Goal: Transaction & Acquisition: Purchase product/service

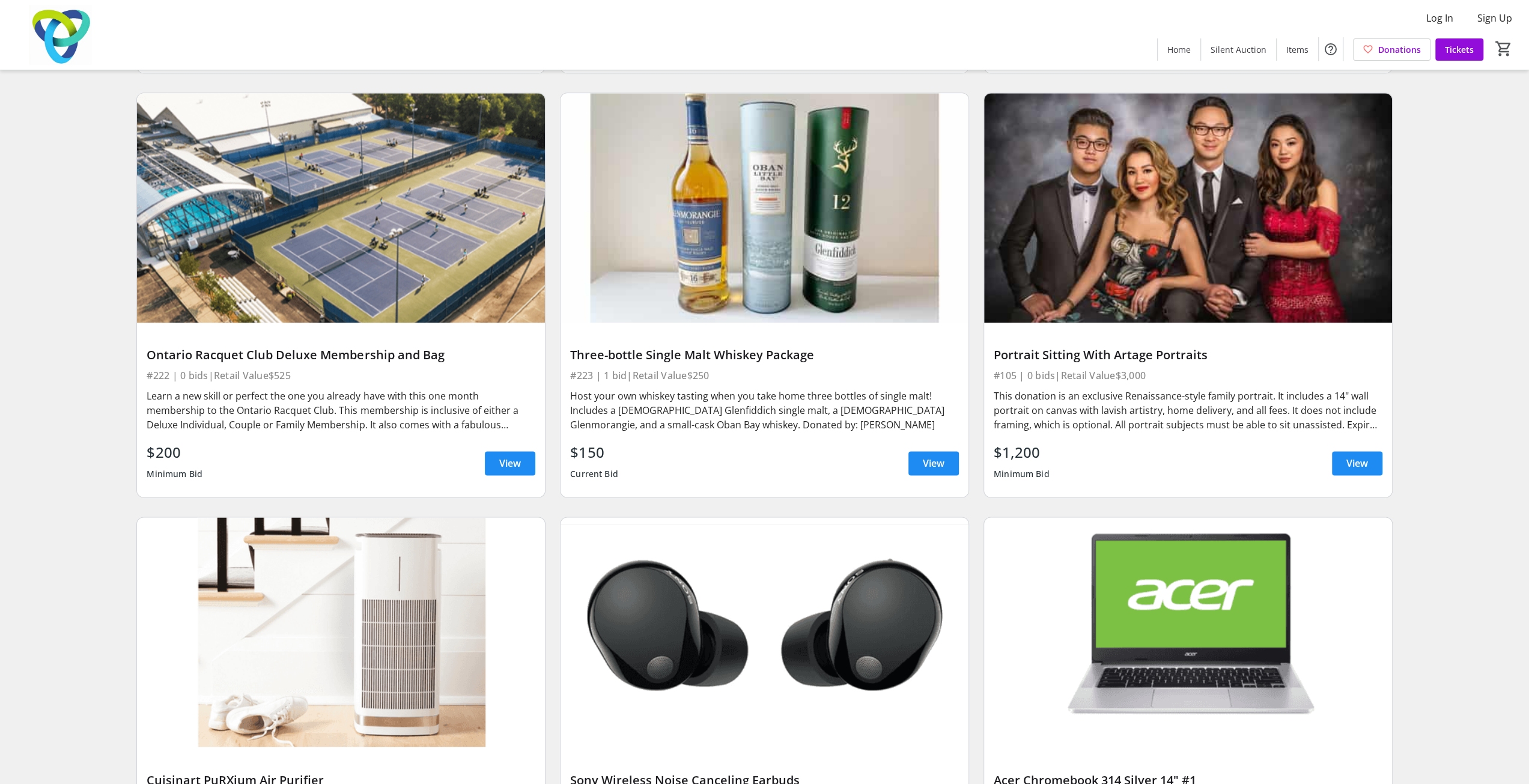
scroll to position [6185, 0]
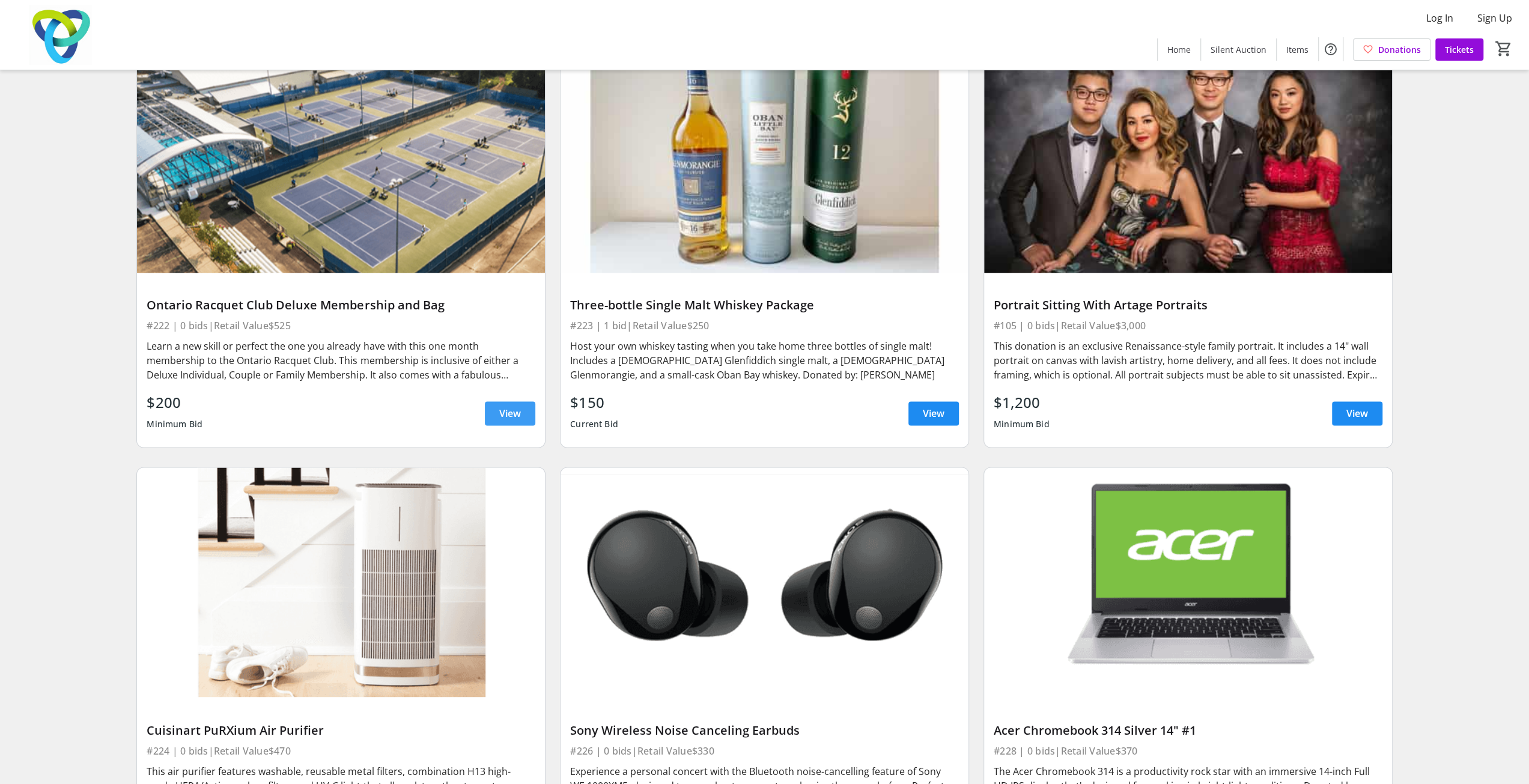
click at [502, 406] on span "View" at bounding box center [509, 413] width 22 height 15
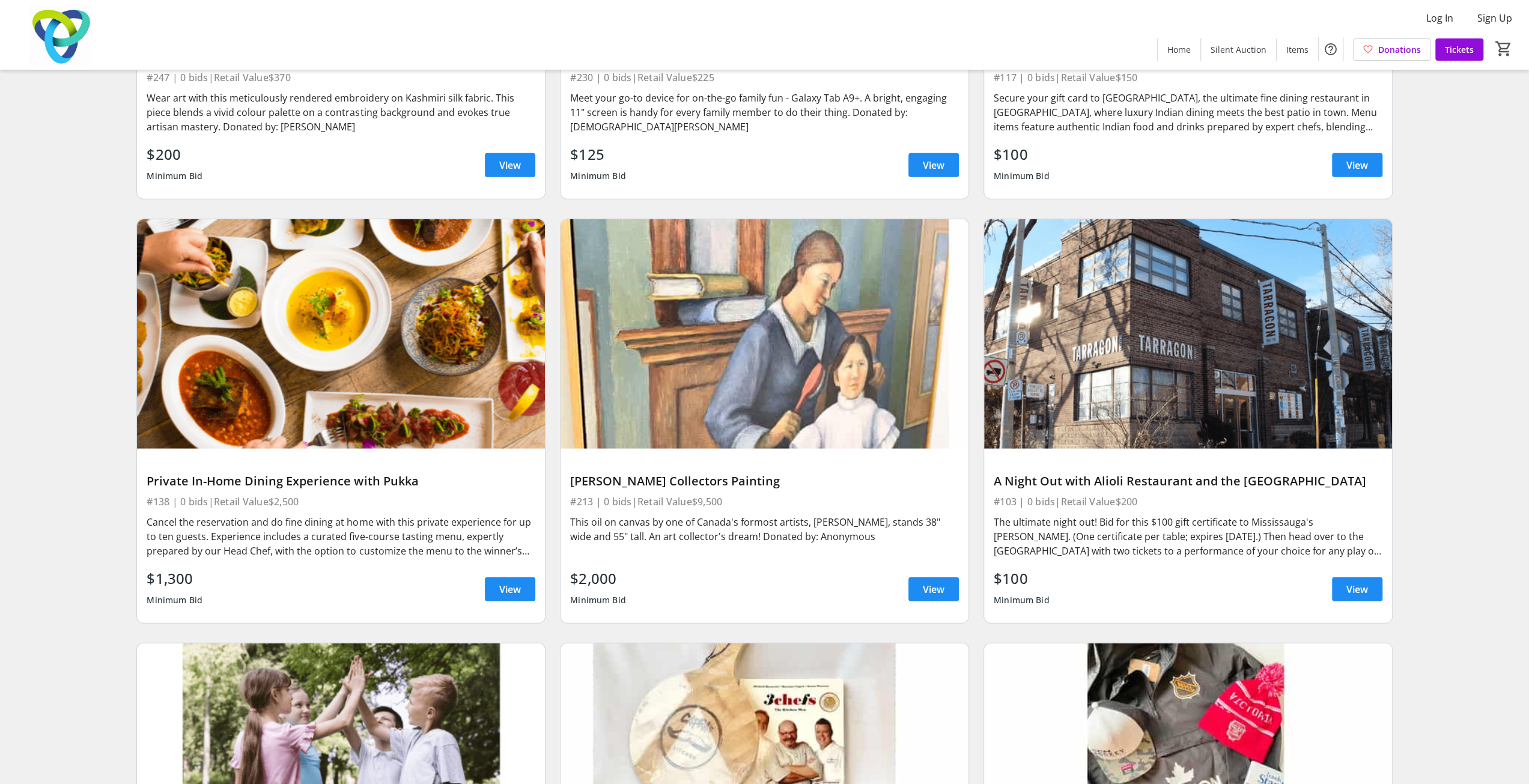
scroll to position [7866, 0]
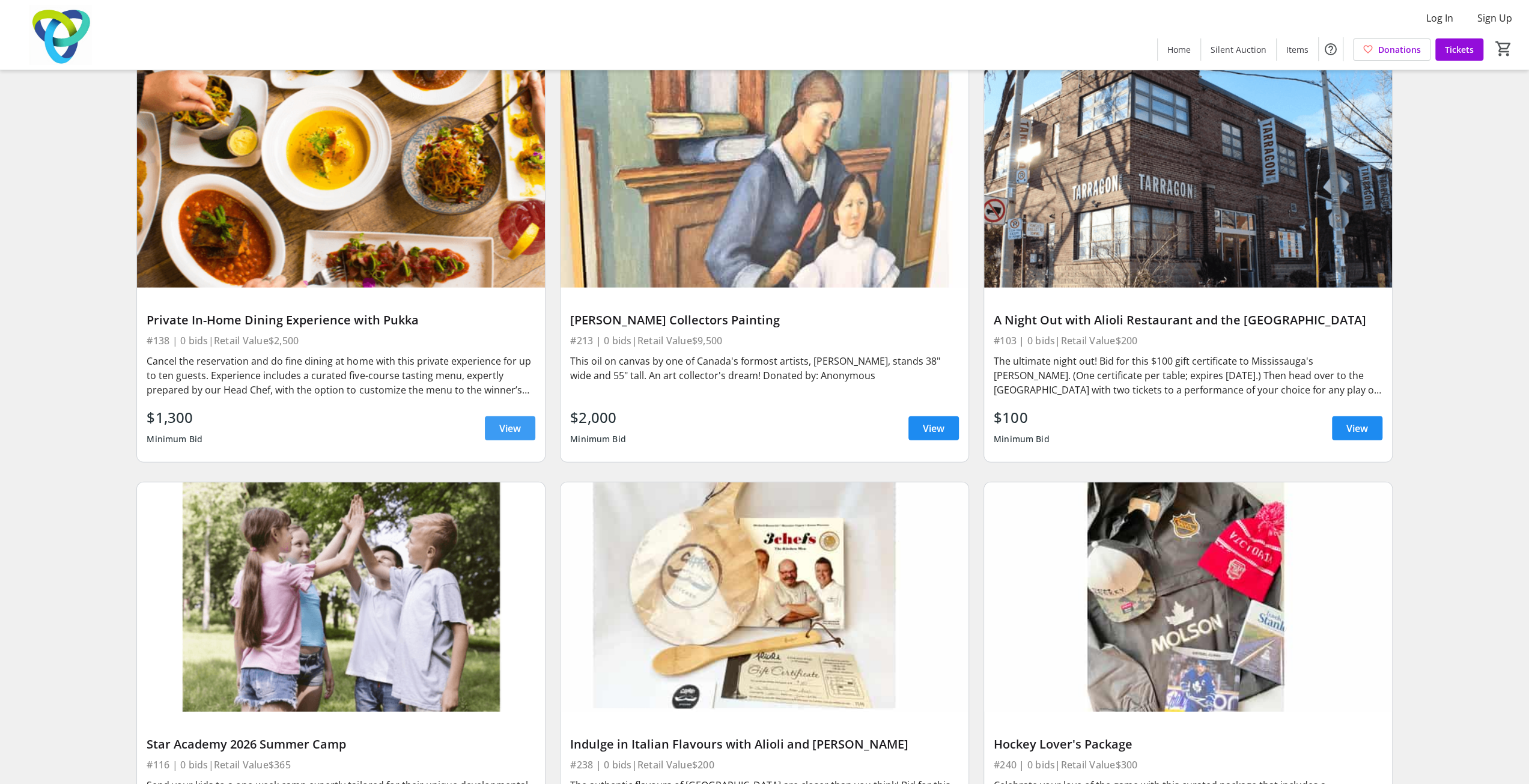
click at [513, 414] on span at bounding box center [509, 427] width 51 height 28
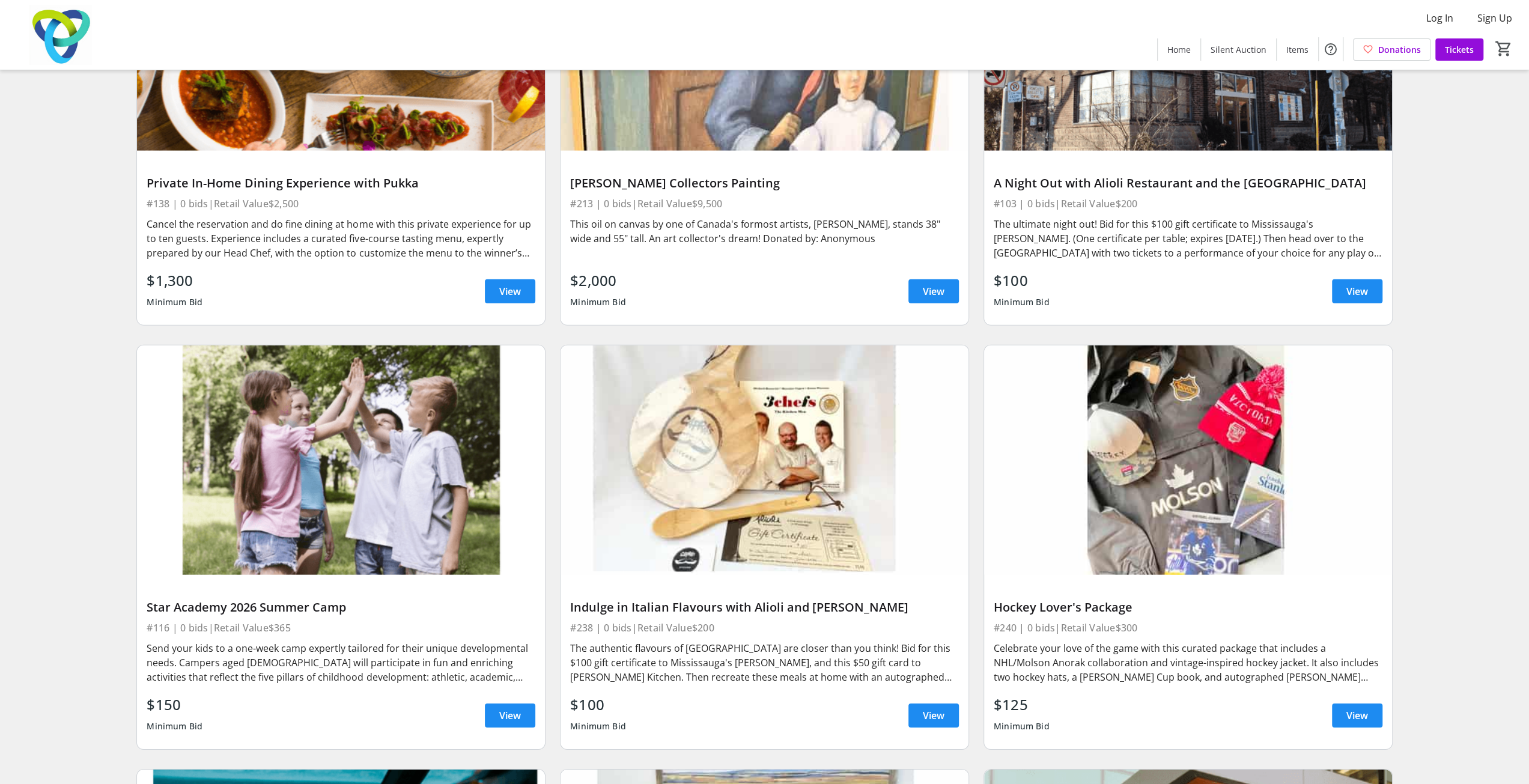
scroll to position [8046, 0]
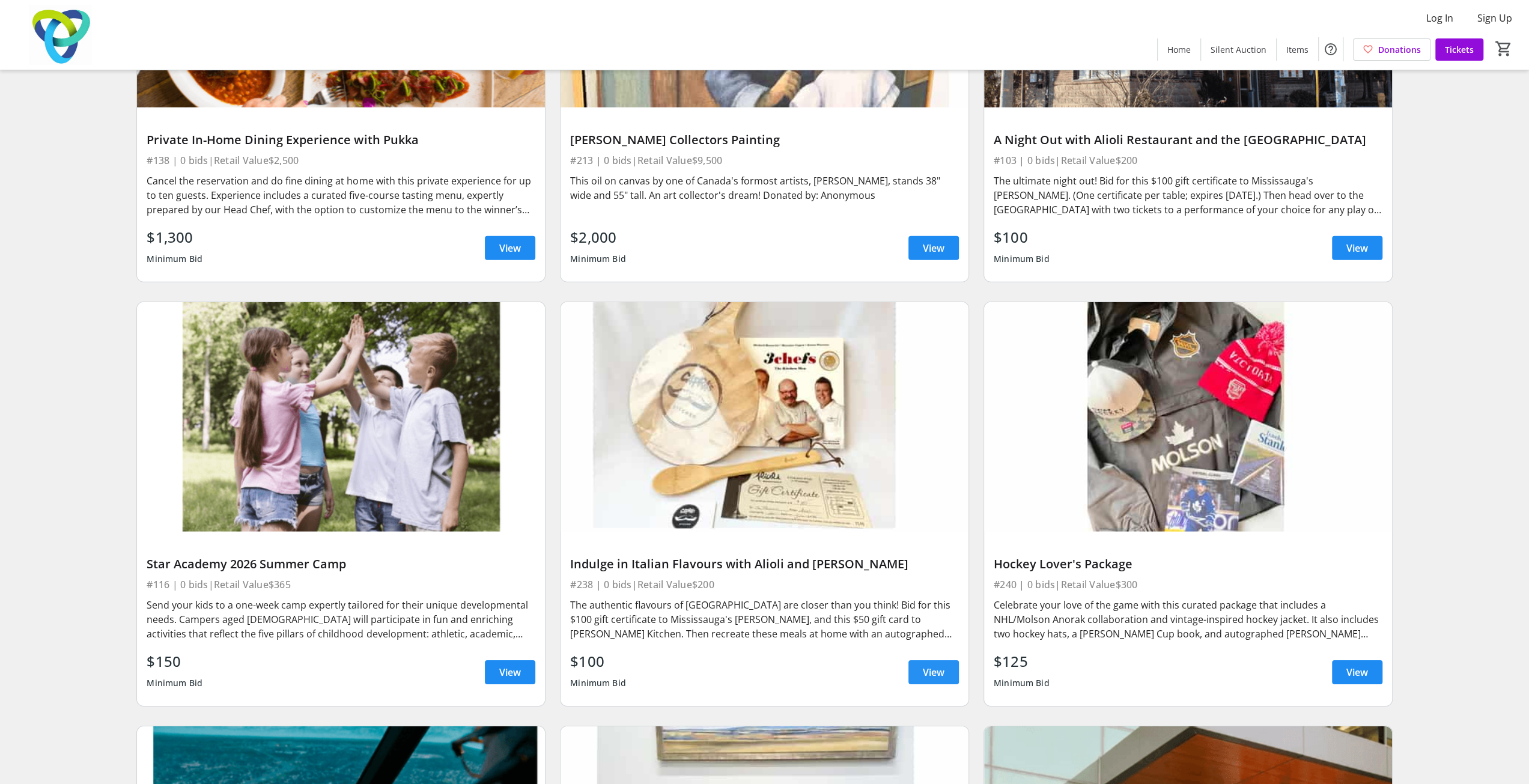
click at [767, 665] on span "View" at bounding box center [933, 672] width 22 height 15
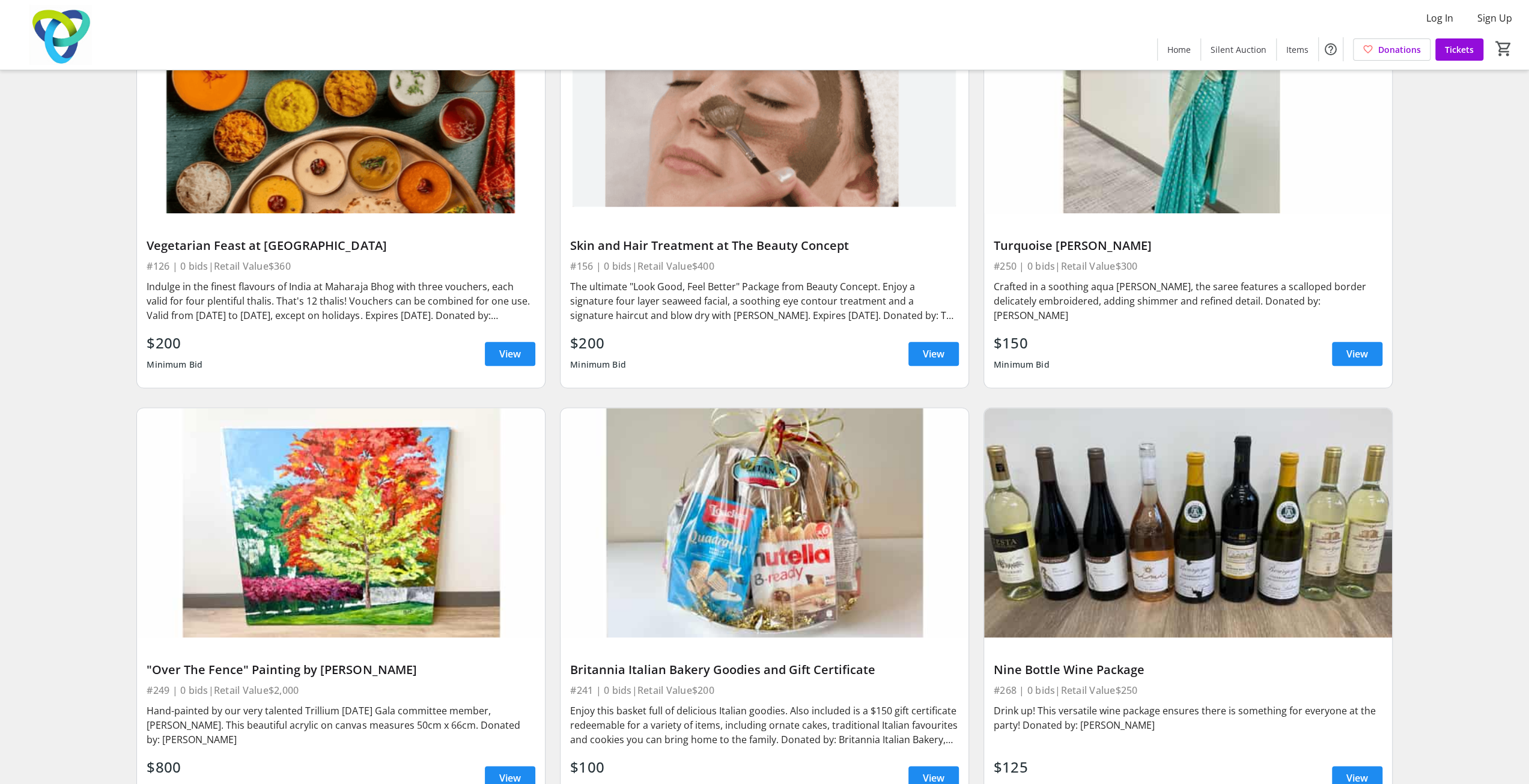
scroll to position [10749, 0]
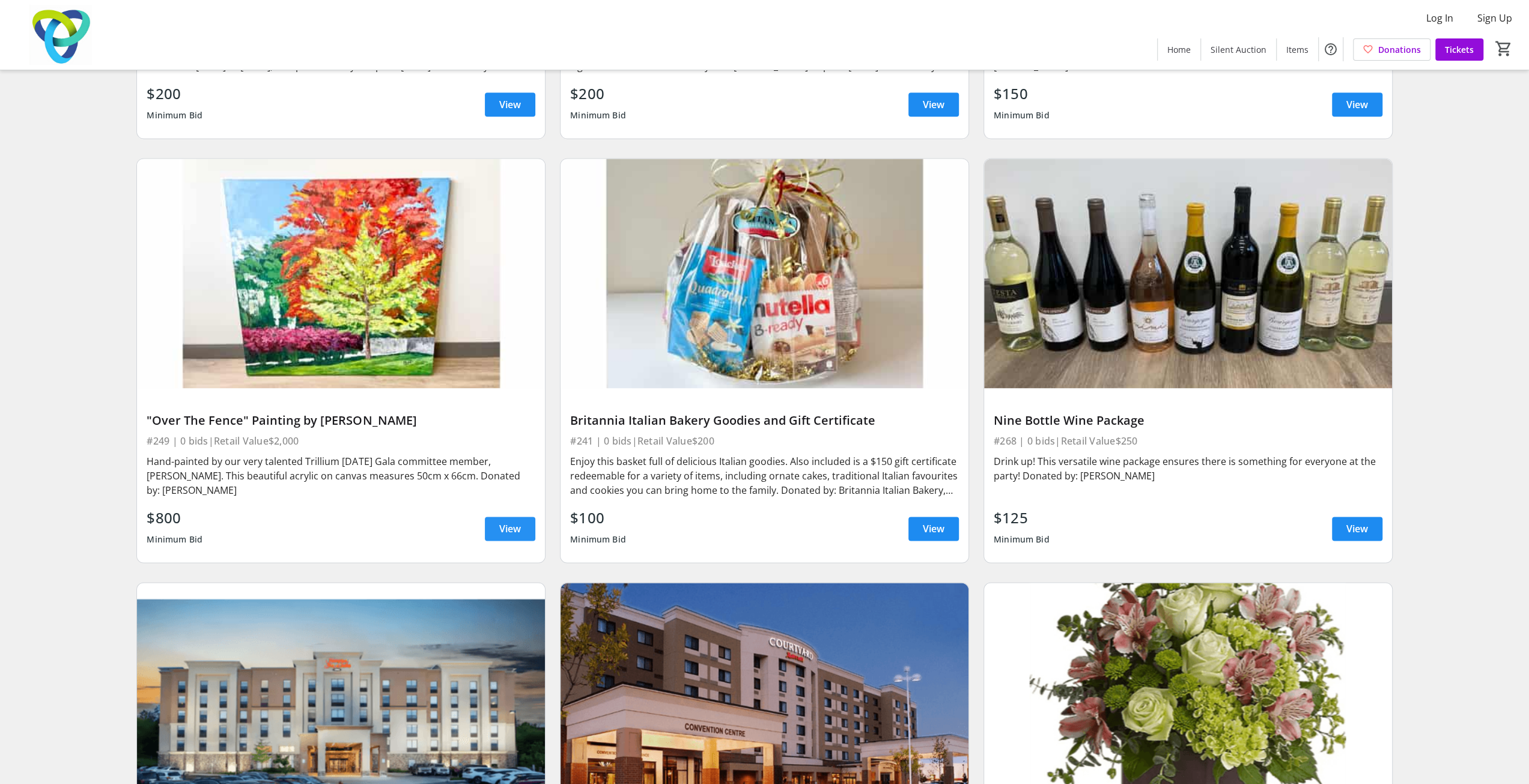
click at [496, 514] on span at bounding box center [509, 528] width 51 height 28
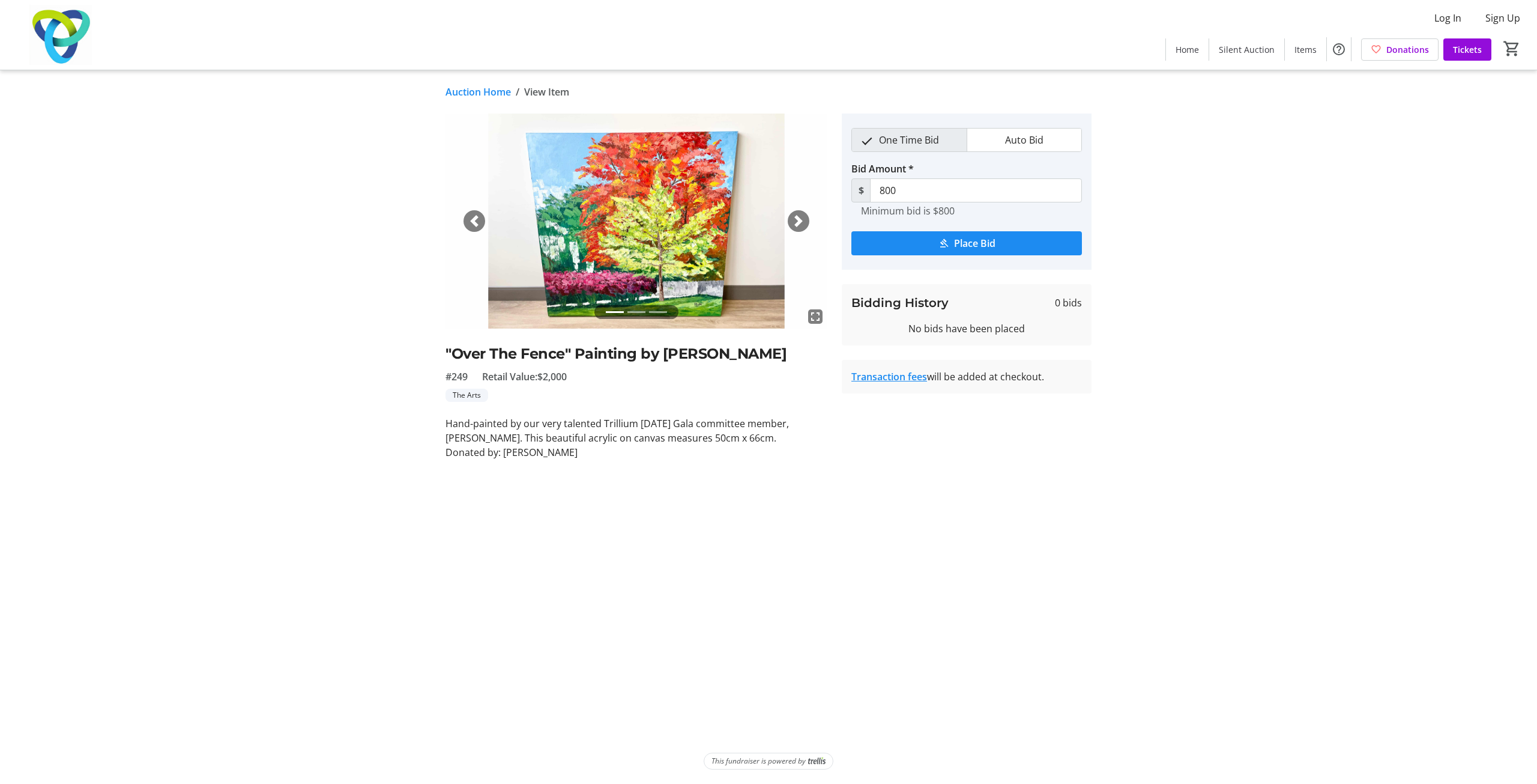
click at [767, 221] on div "Next" at bounding box center [798, 221] width 22 height 22
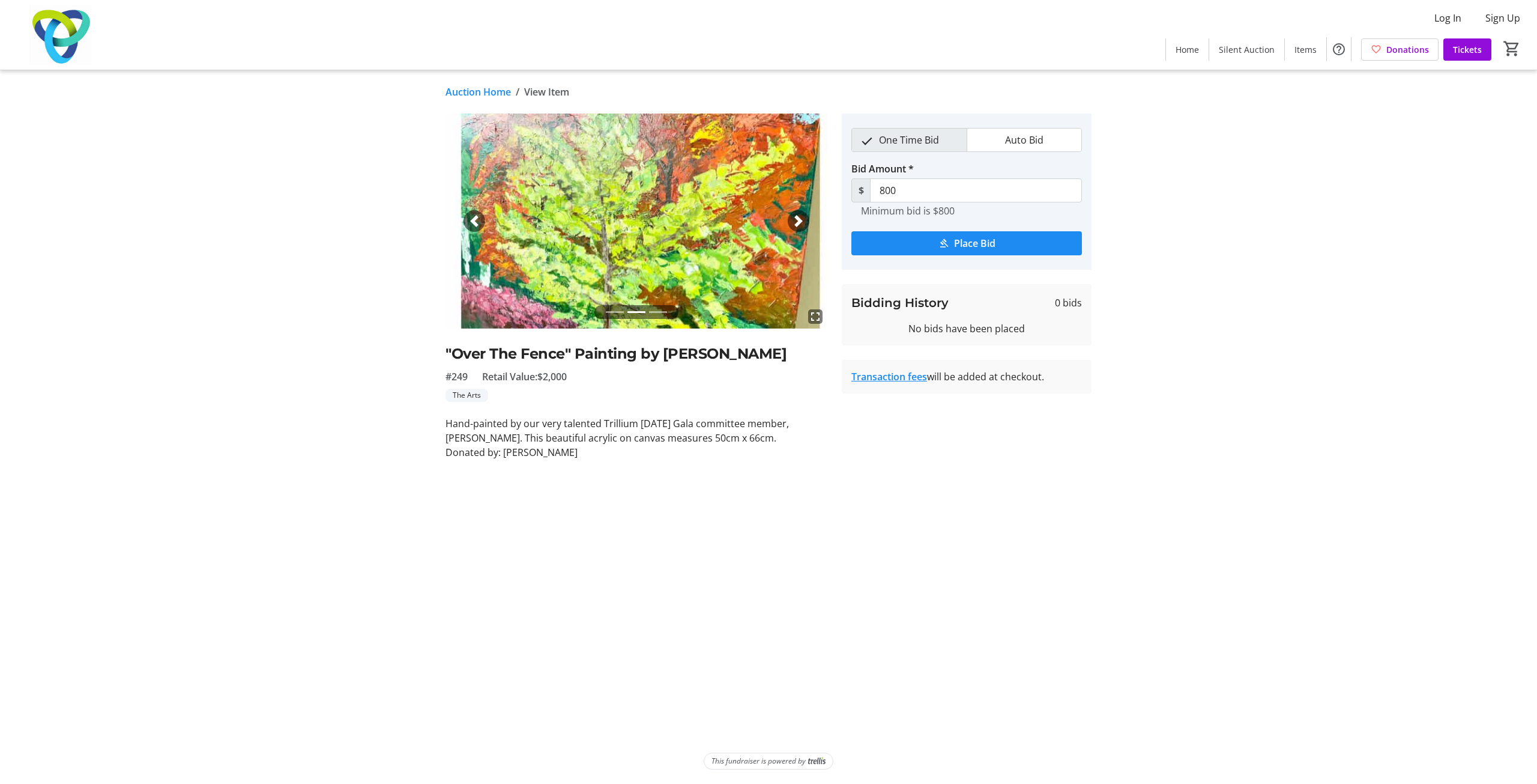
click at [767, 314] on mat-icon "fullscreen" at bounding box center [815, 316] width 15 height 15
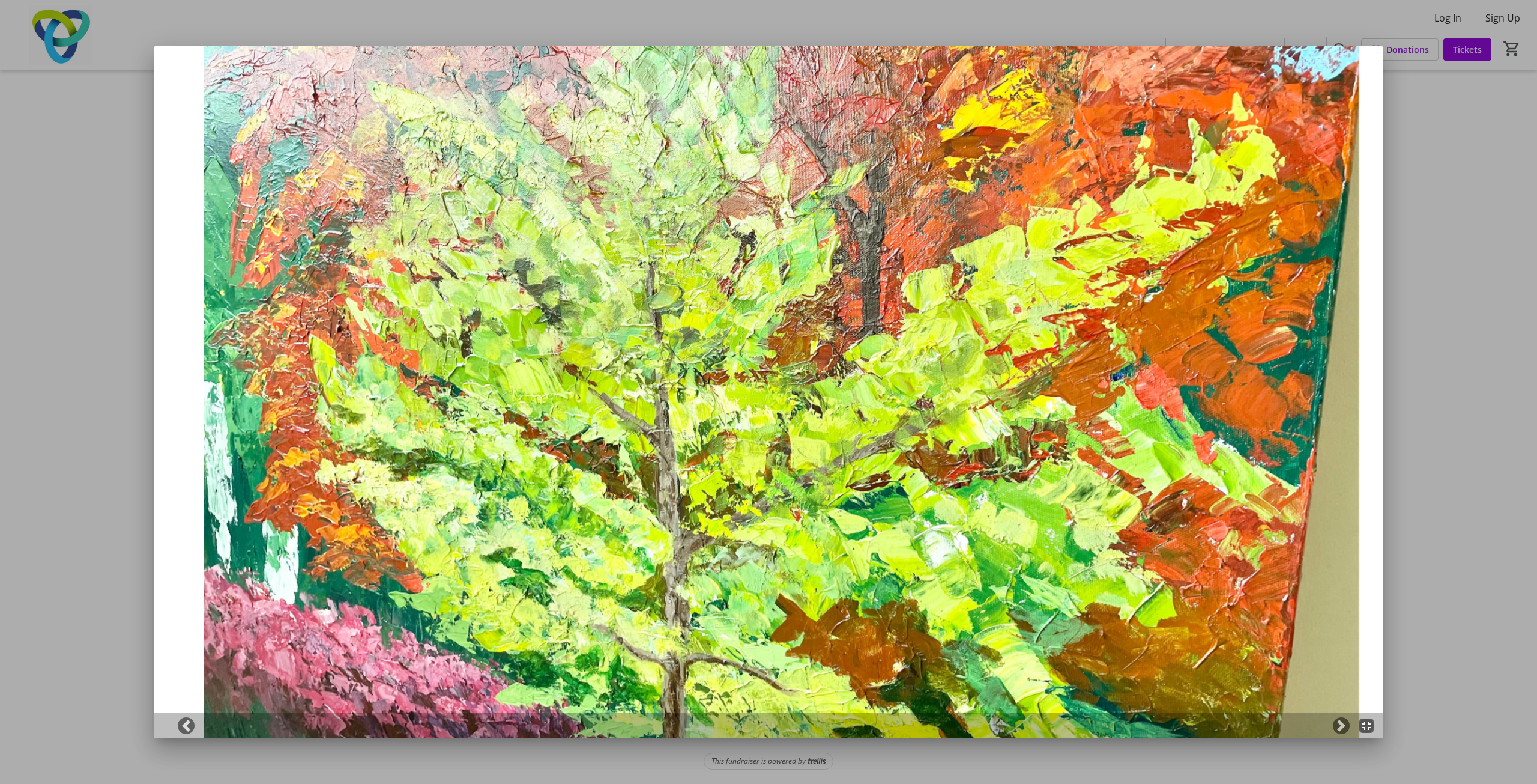
click at [767, 725] on mat-icon "fullscreen_exit" at bounding box center [1366, 725] width 15 height 15
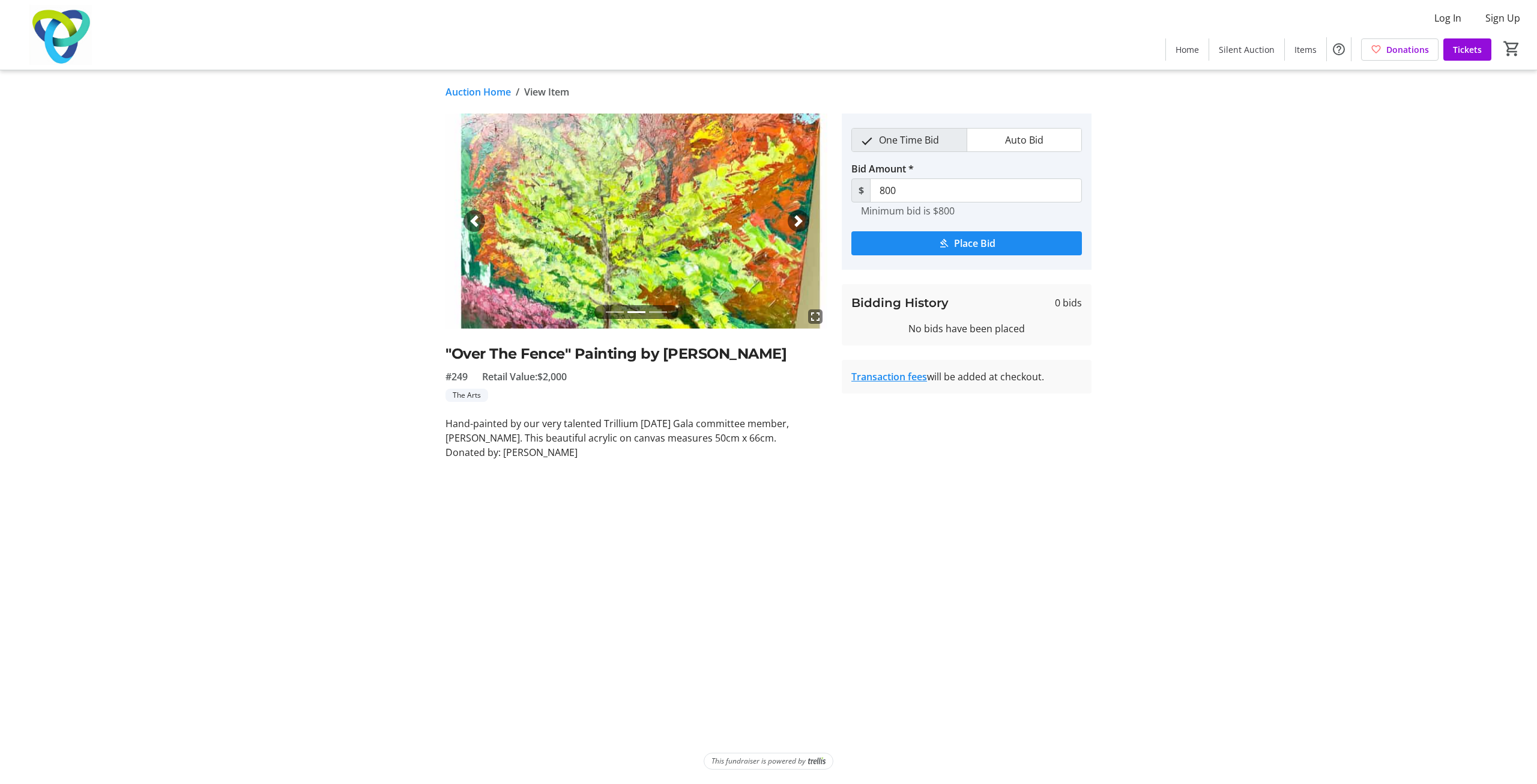
click at [767, 221] on span "button" at bounding box center [799, 221] width 12 height 12
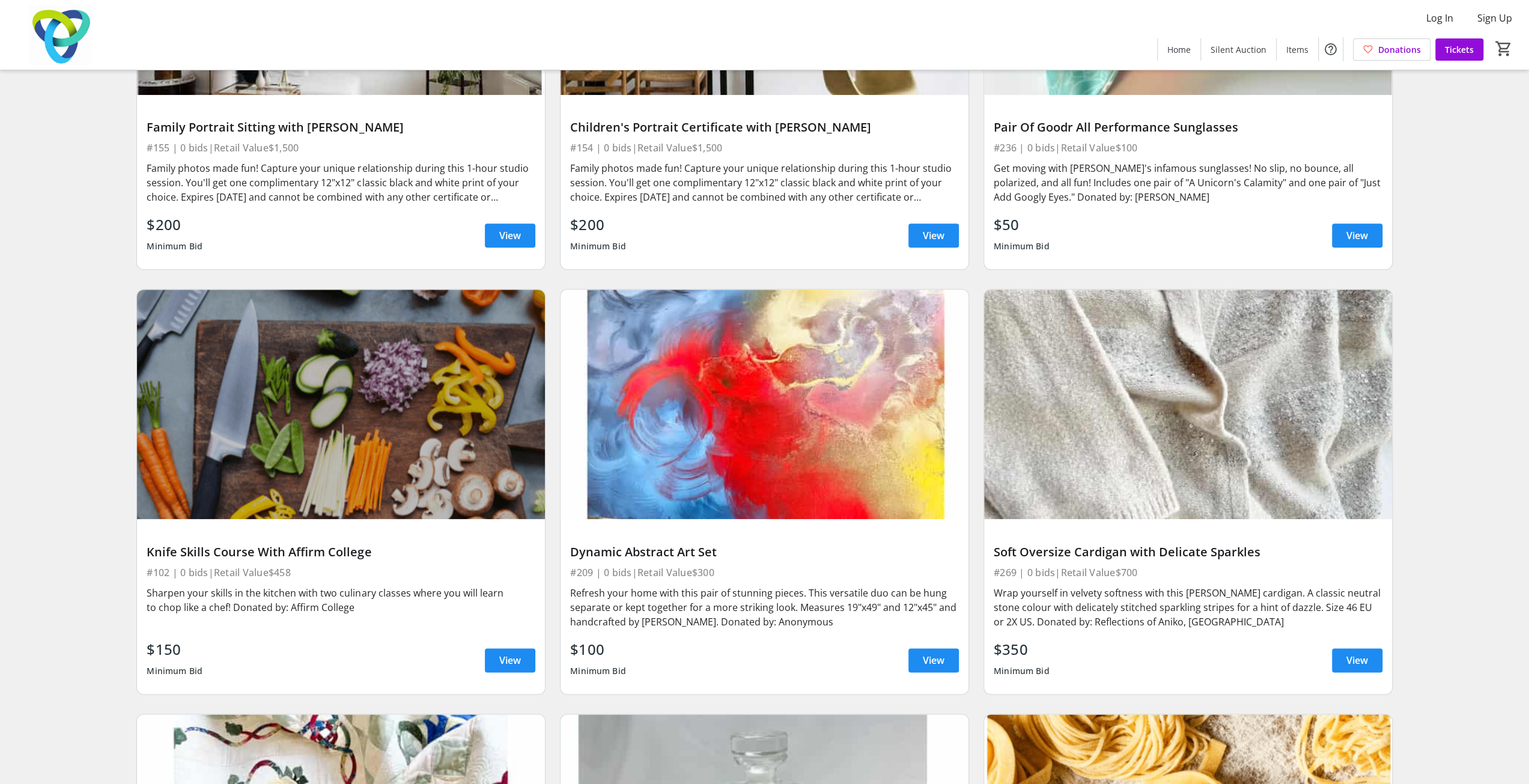
scroll to position [14892, 0]
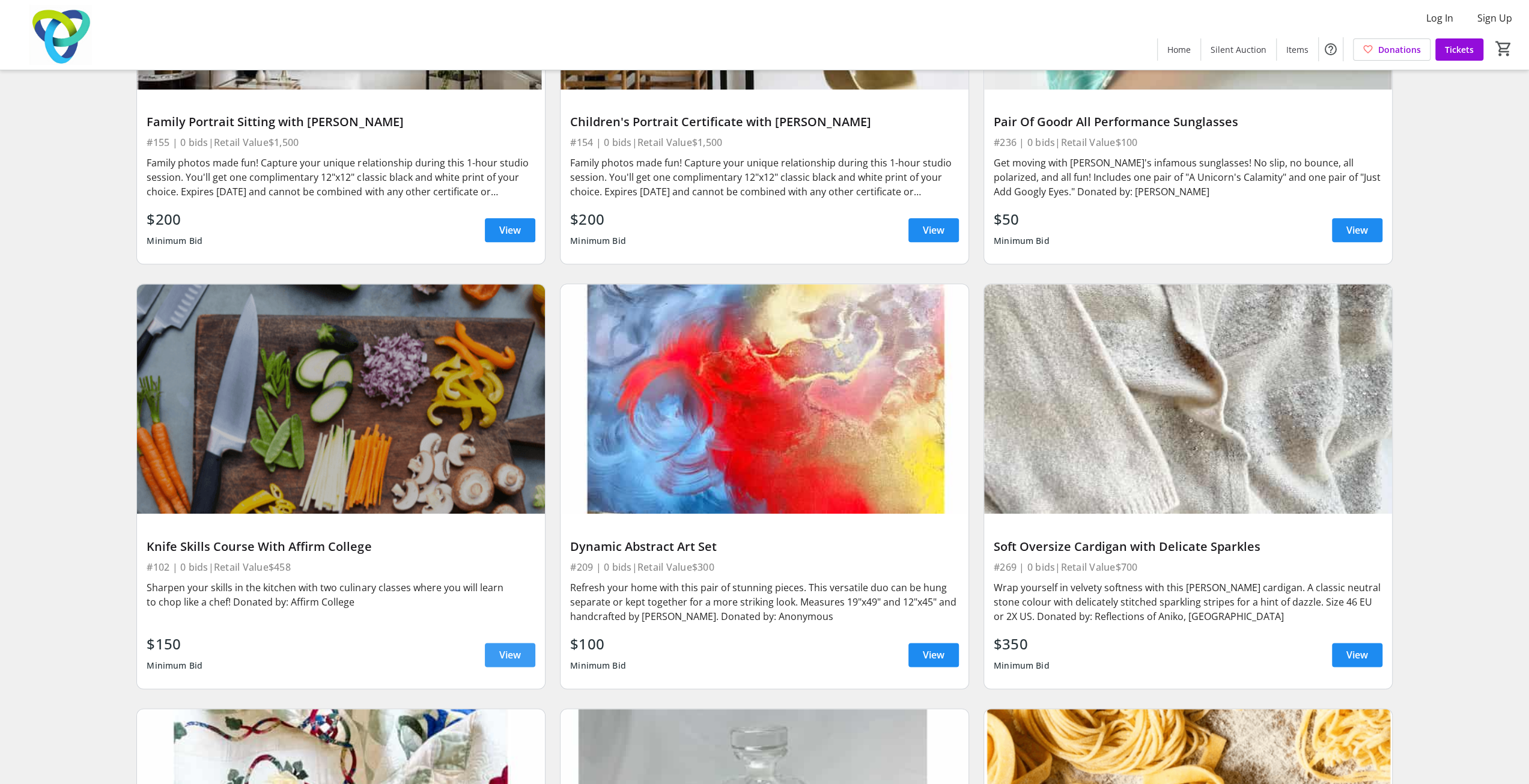
click at [510, 647] on span "View" at bounding box center [509, 654] width 22 height 15
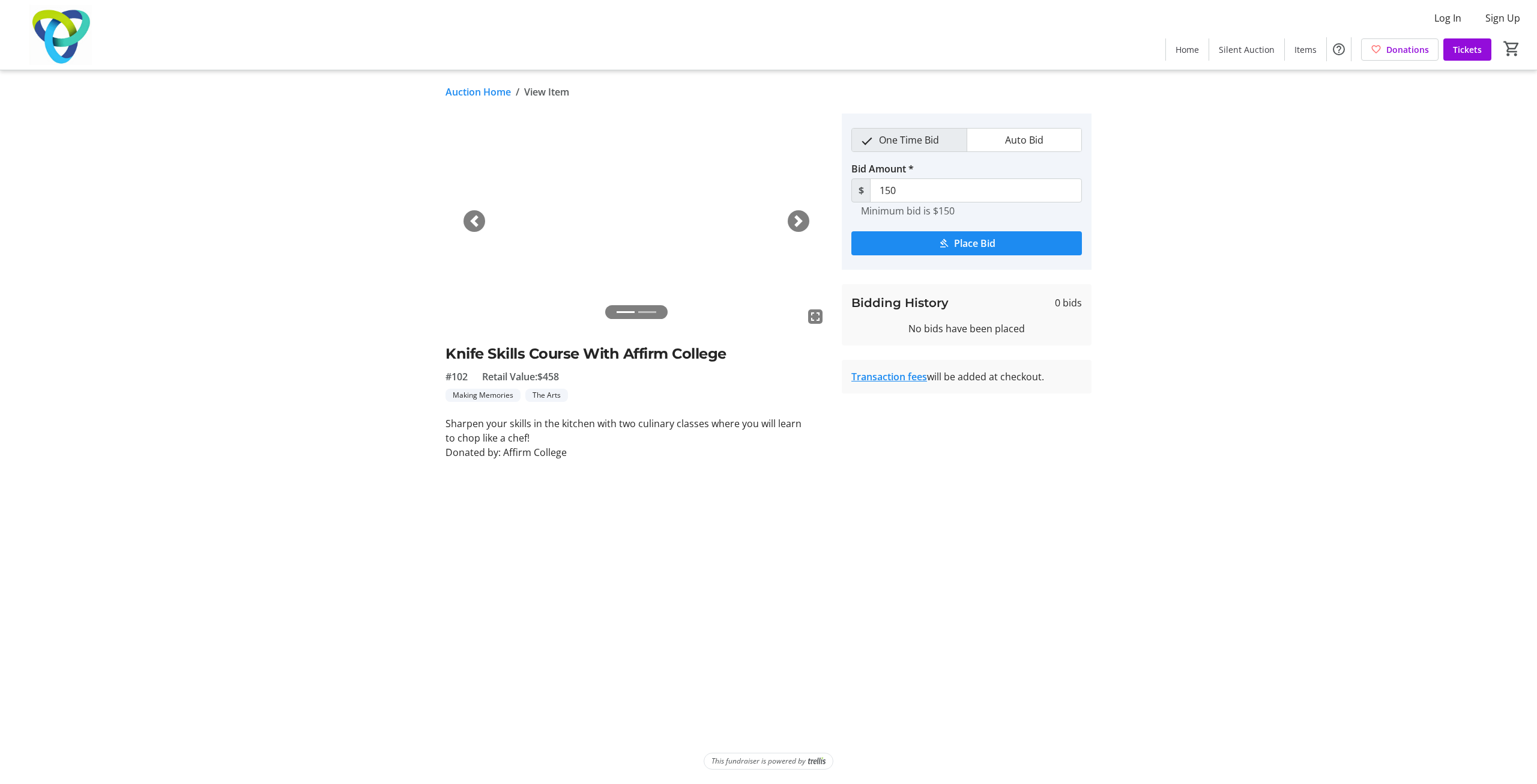
click at [767, 221] on span "button" at bounding box center [799, 221] width 12 height 12
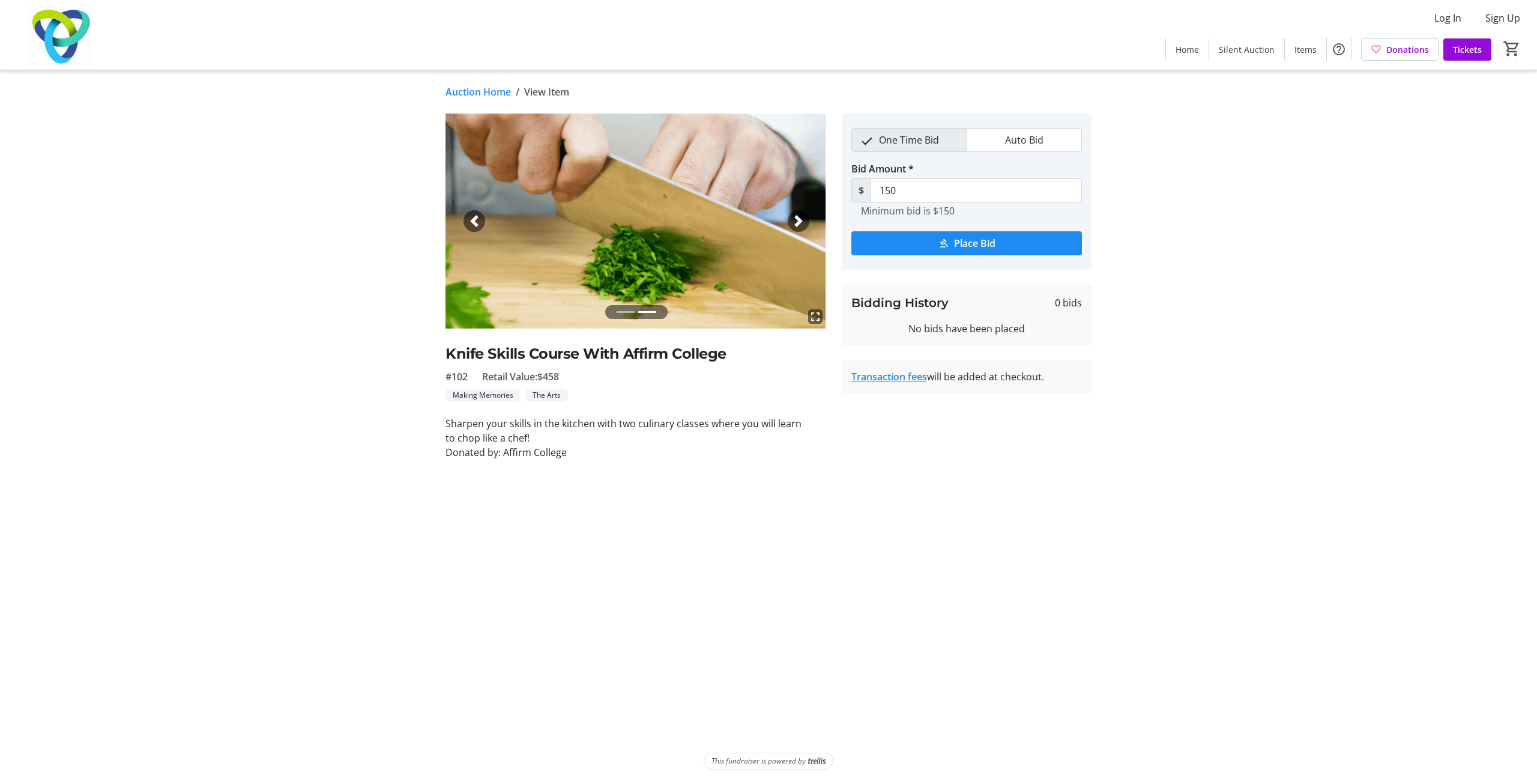
click at [476, 217] on span "button" at bounding box center [475, 221] width 12 height 12
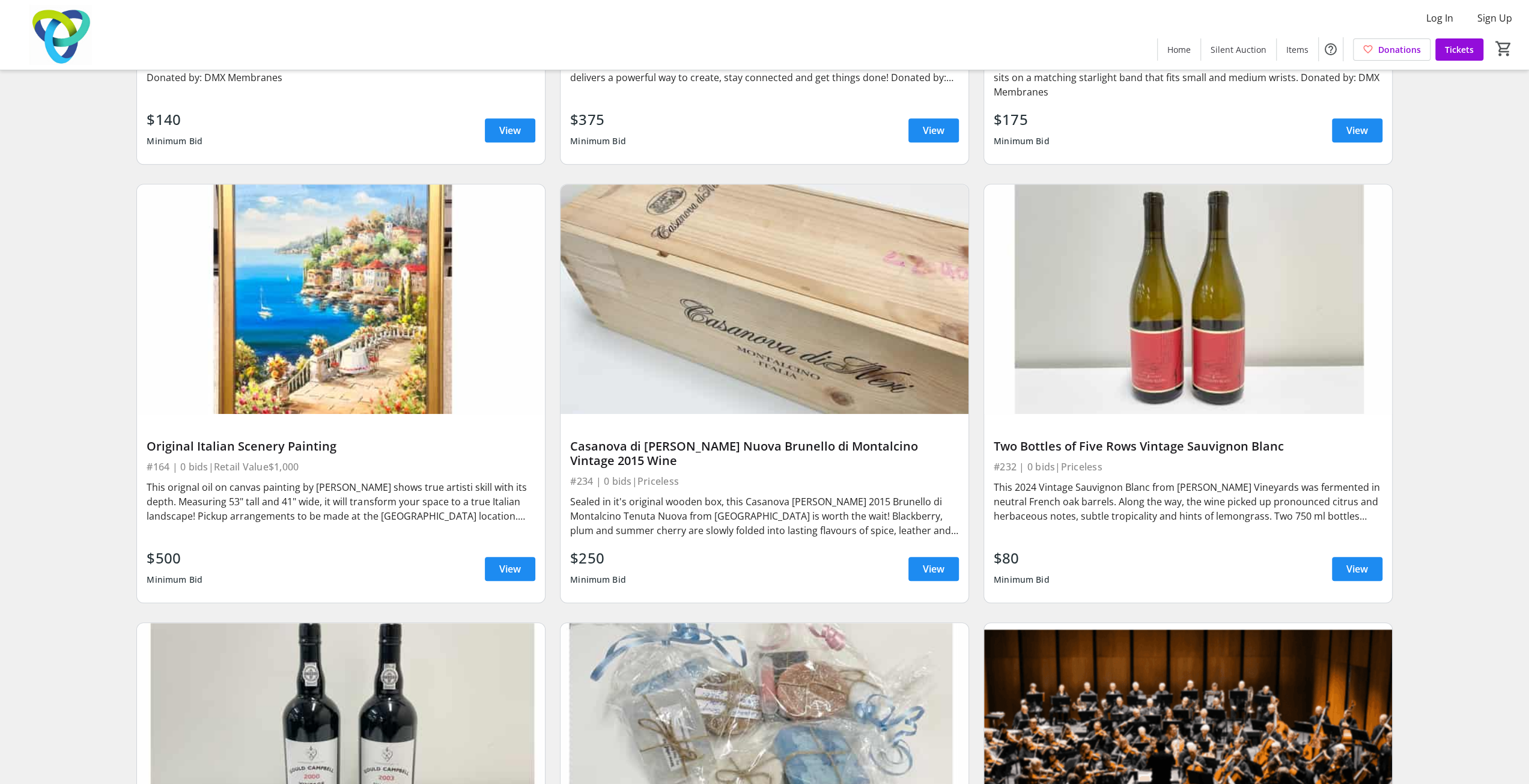
scroll to position [19048, 0]
